Goal: Information Seeking & Learning: Learn about a topic

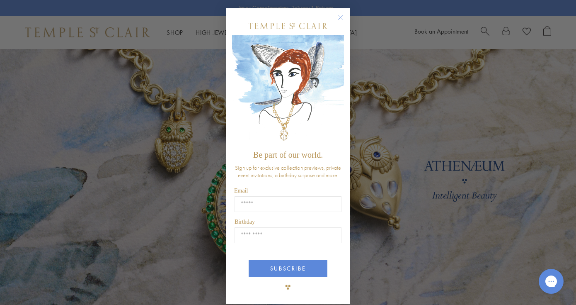
click at [338, 19] on circle "Close dialog" at bounding box center [341, 18] width 10 height 10
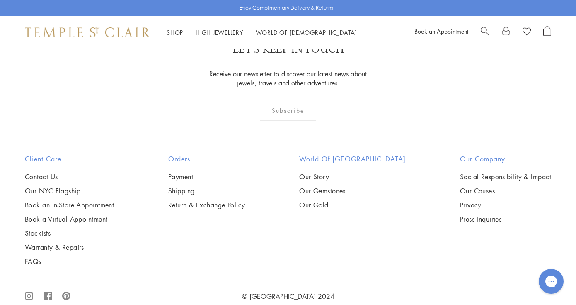
scroll to position [2223, 0]
click at [324, 173] on link "Our Story" at bounding box center [352, 177] width 107 height 9
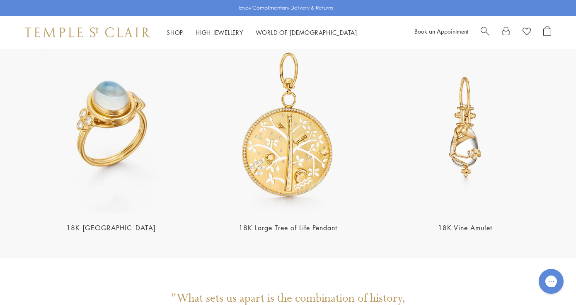
scroll to position [1583, 0]
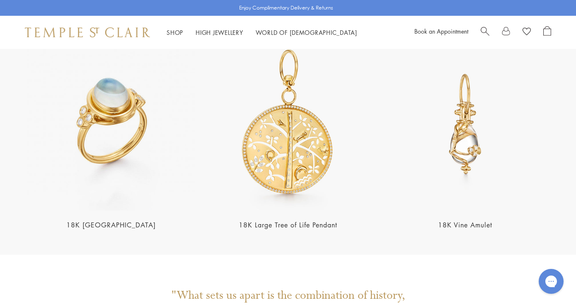
click at [127, 91] on img at bounding box center [111, 124] width 172 height 172
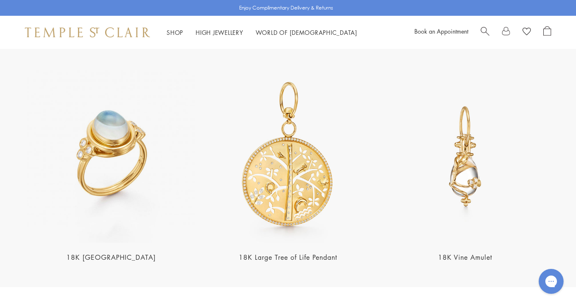
scroll to position [1549, 0]
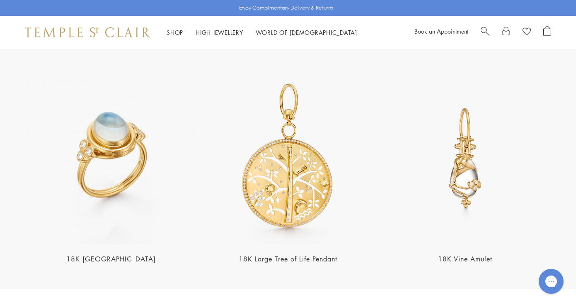
click at [294, 158] on img at bounding box center [288, 158] width 172 height 172
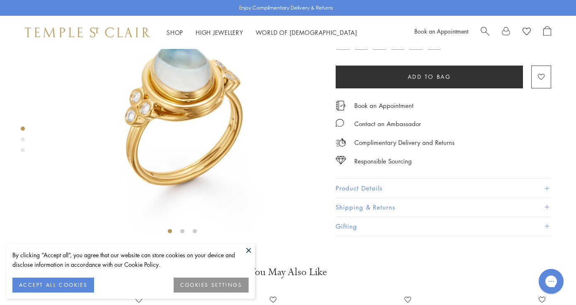
scroll to position [85, 0]
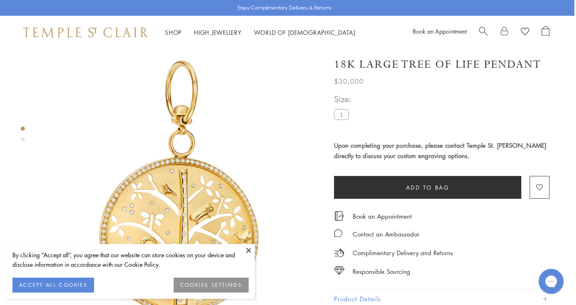
scroll to position [0, 2]
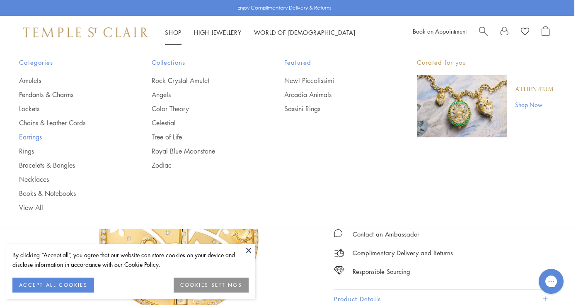
click at [27, 136] on link "Earrings" at bounding box center [68, 136] width 99 height 9
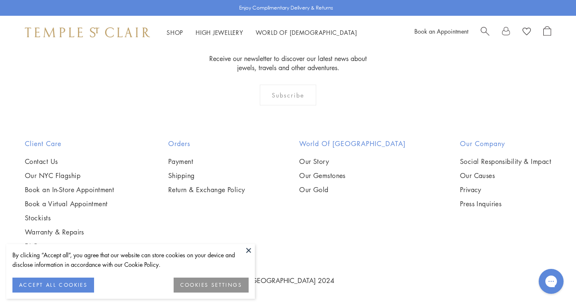
scroll to position [3948, 0]
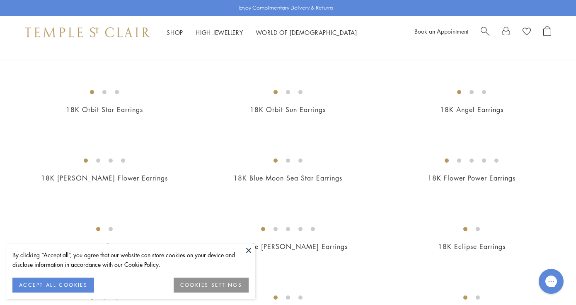
scroll to position [136, 0]
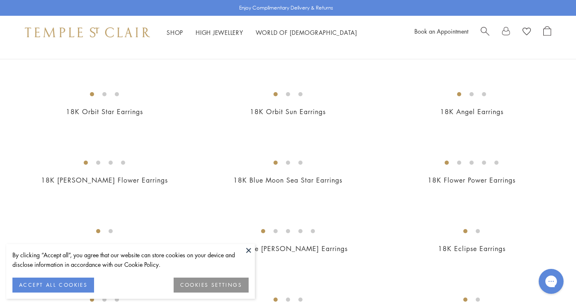
click at [0, 0] on img at bounding box center [0, 0] width 0 height 0
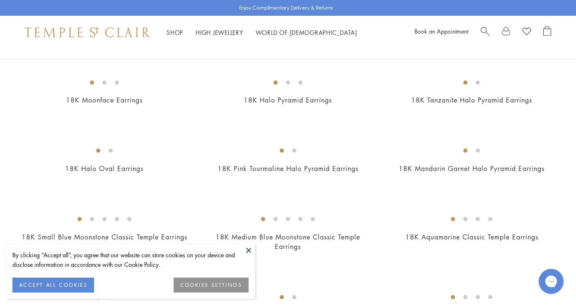
scroll to position [353, 0]
click at [0, 0] on img at bounding box center [0, 0] width 0 height 0
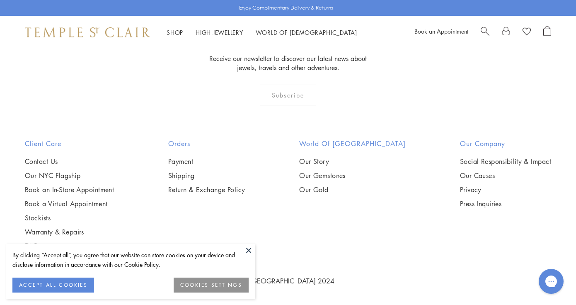
scroll to position [3807, 0]
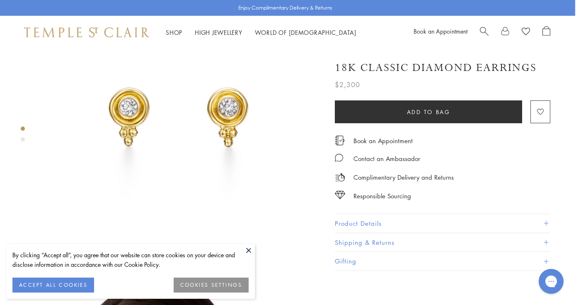
scroll to position [74, 1]
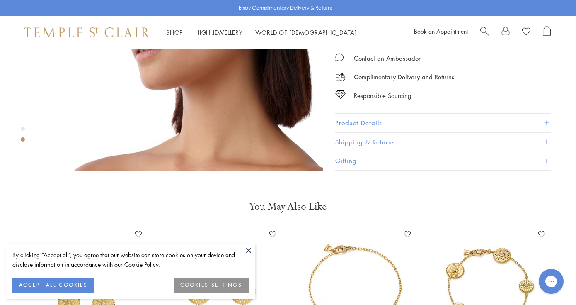
scroll to position [284, 0]
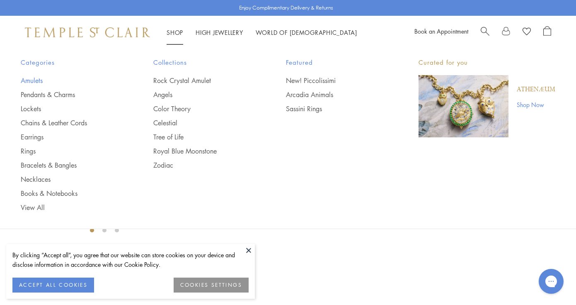
click at [34, 79] on link "Amulets" at bounding box center [70, 80] width 99 height 9
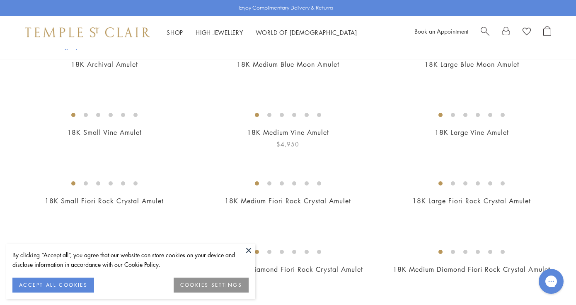
scroll to position [102, 0]
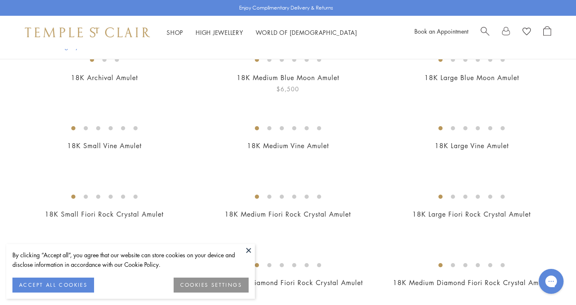
click at [0, 0] on img at bounding box center [0, 0] width 0 height 0
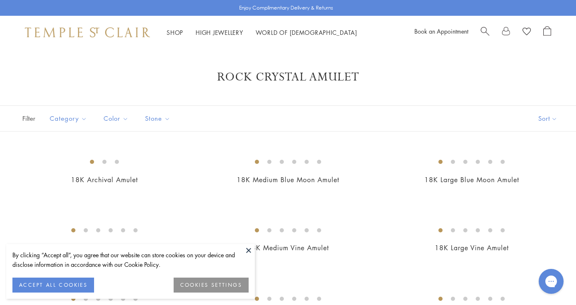
scroll to position [0, 0]
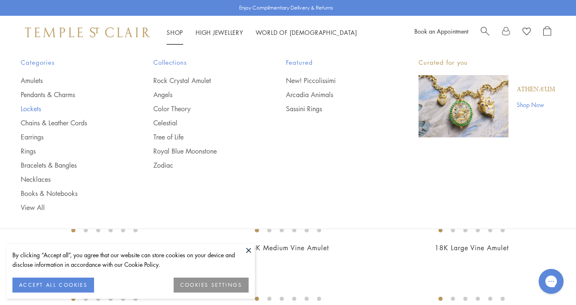
click at [34, 109] on link "Lockets" at bounding box center [70, 108] width 99 height 9
click at [55, 122] on link "Chains & Leather Cords" at bounding box center [70, 122] width 99 height 9
click at [42, 121] on link "Chains & Leather Cords" at bounding box center [70, 122] width 99 height 9
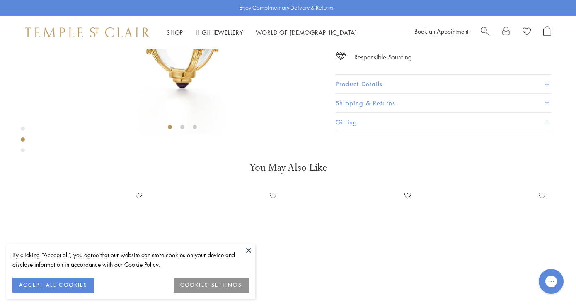
scroll to position [198, 1]
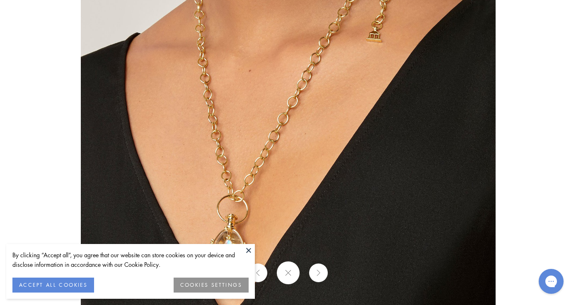
scroll to position [289, 1]
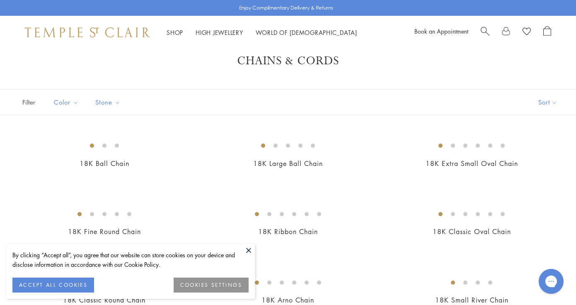
scroll to position [17, 0]
click at [548, 101] on button "Sort" at bounding box center [548, 101] width 56 height 25
click at [554, 102] on button "Sort" at bounding box center [548, 101] width 56 height 25
click at [526, 159] on button "Price, low to high" at bounding box center [534, 160] width 84 height 20
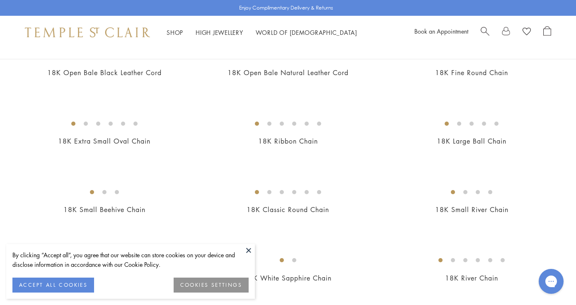
scroll to position [41, 0]
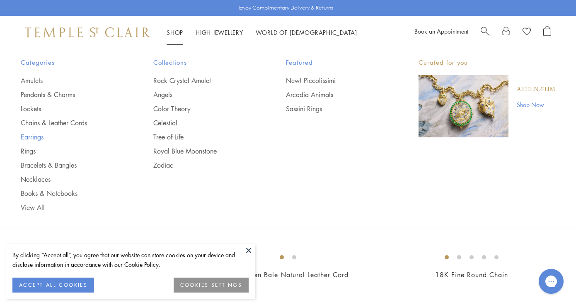
click at [34, 137] on link "Earrings" at bounding box center [70, 136] width 99 height 9
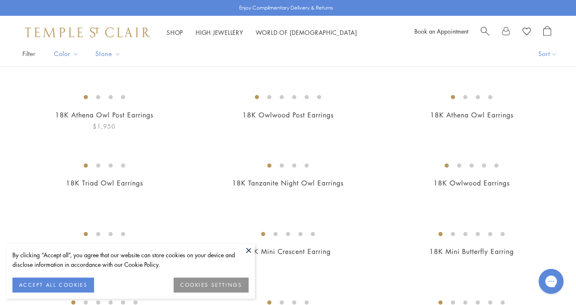
scroll to position [59, 0]
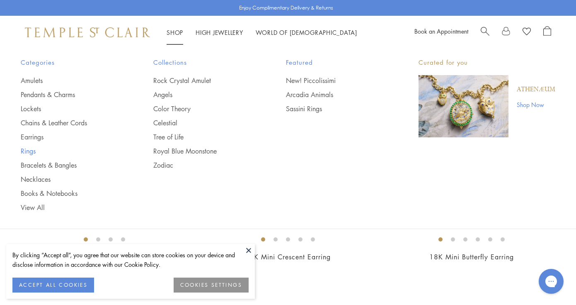
click at [29, 151] on link "Rings" at bounding box center [70, 150] width 99 height 9
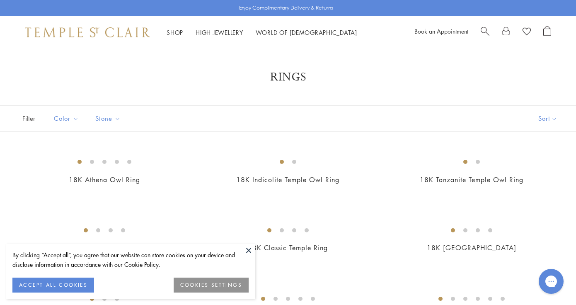
click at [247, 250] on button at bounding box center [248, 250] width 12 height 12
